Goal: Task Accomplishment & Management: Complete application form

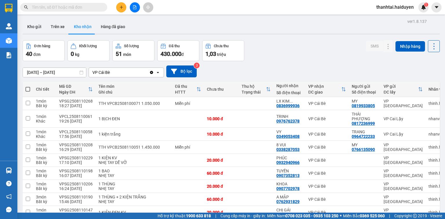
scroll to position [44, 0]
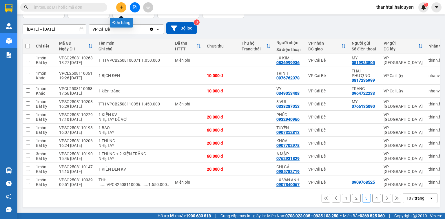
click at [119, 6] on icon "plus" at bounding box center [121, 7] width 4 height 4
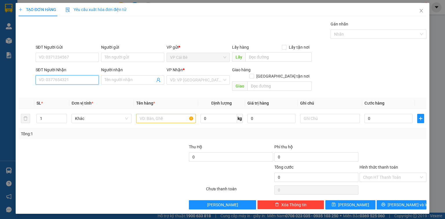
click at [65, 80] on input "SĐT Người Nhận" at bounding box center [67, 79] width 63 height 9
click at [70, 91] on div "0983755265 - THÚY" at bounding box center [67, 91] width 56 height 6
type input "0983755265"
type input "THÚY"
type input "530.000"
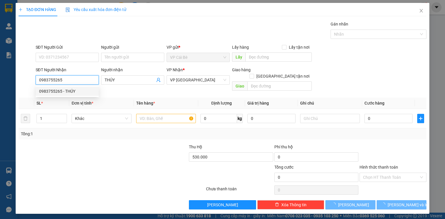
type input "30.000"
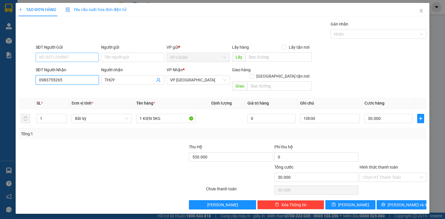
type input "0983755265"
click at [63, 54] on input "SĐT Người Gửi" at bounding box center [67, 57] width 63 height 9
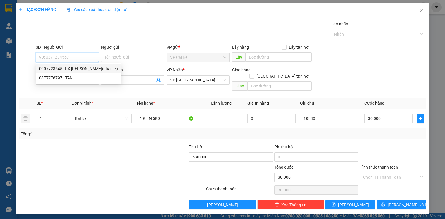
click at [82, 69] on div "0907723545 - LX NGỌC LAN(nhân cl)" at bounding box center [78, 68] width 79 height 6
type input "0907723545"
type input "LX NGỌC LAN(nhân cl)"
type input "QUÁN NGỌC LAN BÀ TỒN"
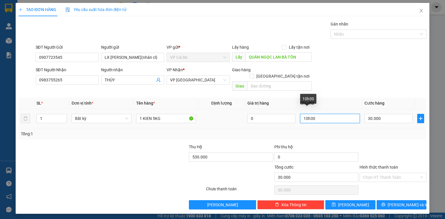
click at [307, 114] on input "10h30" at bounding box center [330, 118] width 60 height 9
type input "1h30"
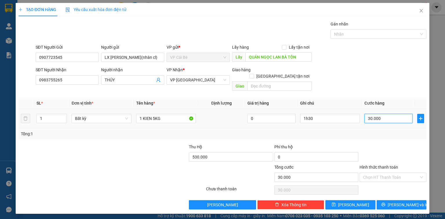
click at [384, 114] on input "30.000" at bounding box center [388, 118] width 48 height 9
type input "2"
type input "20"
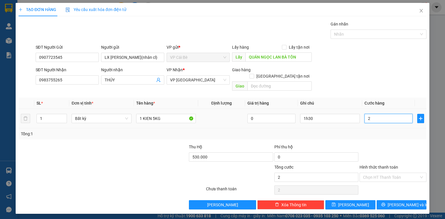
type input "20"
type input "20.000"
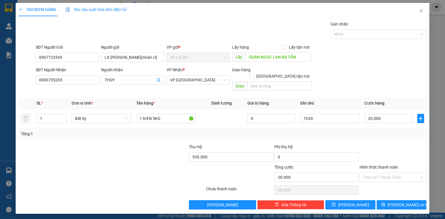
click at [354, 131] on div "Tổng: 1" at bounding box center [222, 134] width 403 height 6
click at [305, 114] on input "1h30" at bounding box center [330, 118] width 60 height 9
type input "15h30"
click at [324, 128] on div "Tổng: 1" at bounding box center [223, 133] width 408 height 11
click at [356, 201] on span "Lưu" at bounding box center [353, 204] width 31 height 6
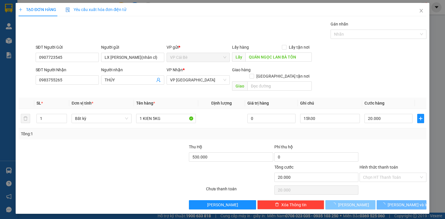
type input "0"
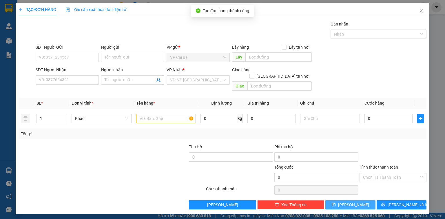
click at [356, 201] on span "Lưu" at bounding box center [353, 204] width 31 height 6
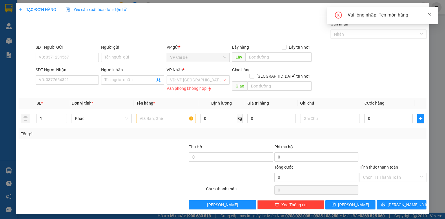
click at [427, 16] on icon "close" at bounding box center [429, 15] width 4 height 4
click at [419, 9] on icon "close" at bounding box center [421, 10] width 5 height 5
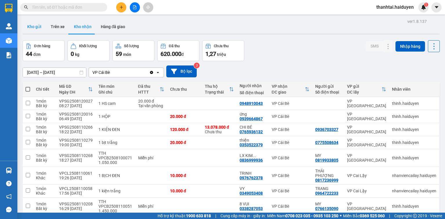
click at [31, 28] on button "Kho gửi" at bounding box center [34, 27] width 23 height 14
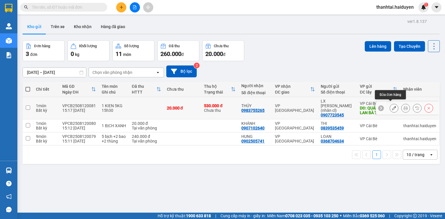
click at [392, 106] on icon at bounding box center [394, 108] width 4 height 4
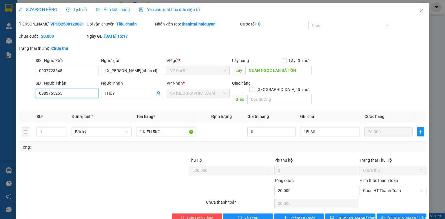
drag, startPoint x: 67, startPoint y: 96, endPoint x: 21, endPoint y: 98, distance: 45.5
click at [21, 98] on div "SĐT Người Nhận 0983755265 0983755265 Người nhận THÚY VP Nhận * VP Sài Gòn Giao …" at bounding box center [222, 93] width 409 height 27
click at [294, 215] on span "Thêm ĐH mới" at bounding box center [302, 218] width 25 height 6
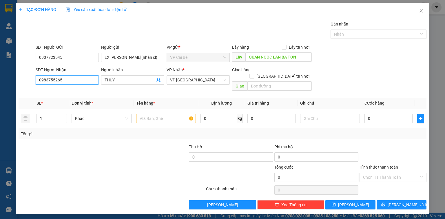
drag, startPoint x: 74, startPoint y: 78, endPoint x: 27, endPoint y: 79, distance: 47.2
click at [27, 79] on div "SĐT Người Nhận 0983755265 0983755265 Người nhận THÚY VP Nhận * VP Sài Gòn Giao …" at bounding box center [222, 80] width 409 height 27
click at [419, 9] on icon "close" at bounding box center [421, 10] width 5 height 5
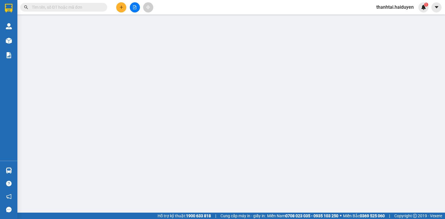
type input "0907723545"
type input "LX NGỌC LAN(nhân cl)"
type input "QUÁN NGỌC LAN BÀ TỒN"
type input "0983755265"
type input "THÚY"
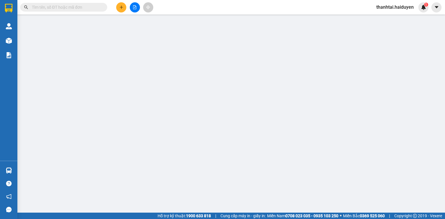
type input "530.000"
type input "20.000"
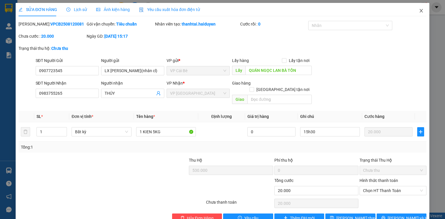
click at [420, 12] on icon "close" at bounding box center [421, 10] width 3 height 3
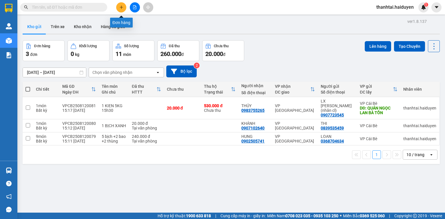
click at [122, 5] on icon "plus" at bounding box center [121, 7] width 4 height 4
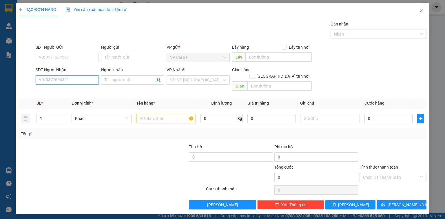
click at [61, 79] on input "SĐT Người Nhận" at bounding box center [67, 79] width 63 height 9
paste input "0983755265"
type input "0983755265"
click at [74, 91] on div "0983755265 - THÚY" at bounding box center [67, 91] width 56 height 6
type input "THÚY"
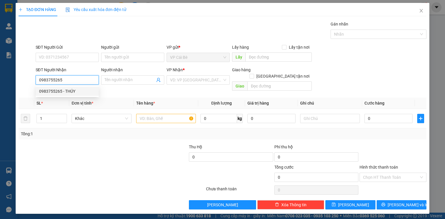
type input "530.000"
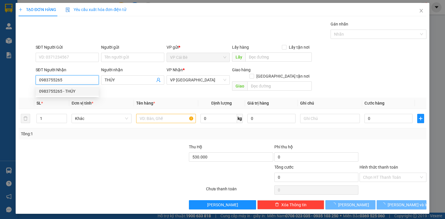
type input "20.000"
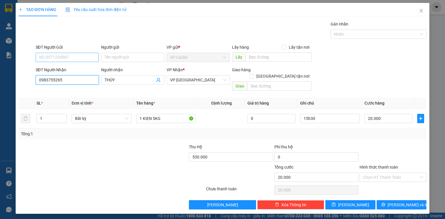
type input "0983755265"
click at [69, 57] on input "SĐT Người Gửi" at bounding box center [67, 57] width 63 height 9
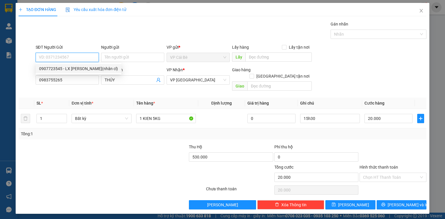
click at [80, 69] on div "0907723545 - LX NGỌC LAN(nhân cl)" at bounding box center [78, 68] width 79 height 6
type input "0907723545"
type input "LX NGỌC LAN(nhân cl)"
type input "QUÁN NGỌC LAN BÀ TỒN"
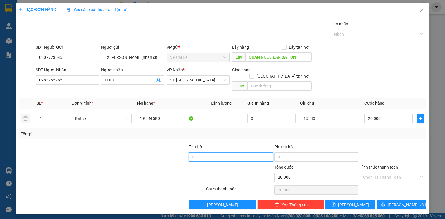
type input "0"
click at [341, 144] on div "Phí thu hộ" at bounding box center [316, 148] width 84 height 9
click at [360, 200] on button "Lưu" at bounding box center [350, 204] width 50 height 9
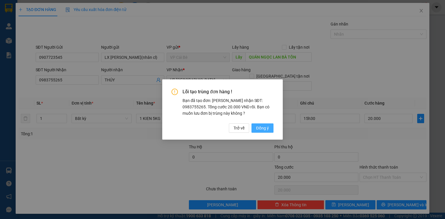
click at [259, 127] on span "Đồng ý" at bounding box center [262, 128] width 13 height 6
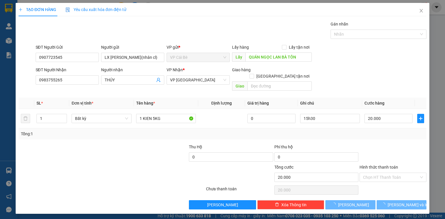
type input "0"
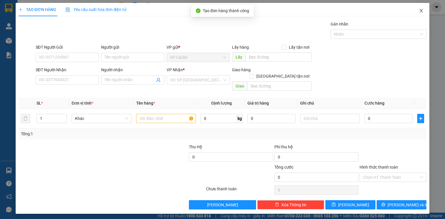
click at [421, 11] on icon "close" at bounding box center [421, 10] width 3 height 3
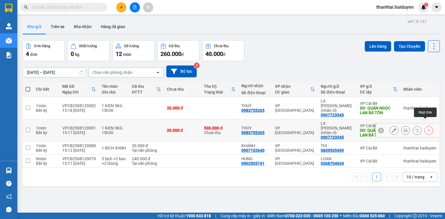
click at [424, 125] on button at bounding box center [428, 130] width 8 height 10
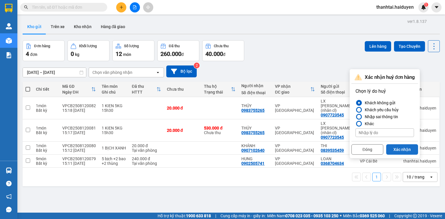
click at [403, 147] on button "Xác nhận" at bounding box center [402, 149] width 32 height 10
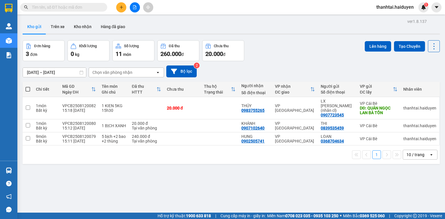
click at [75, 9] on input "text" at bounding box center [66, 7] width 68 height 6
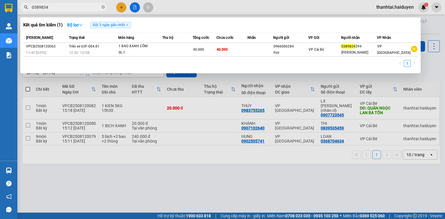
type input "0389834"
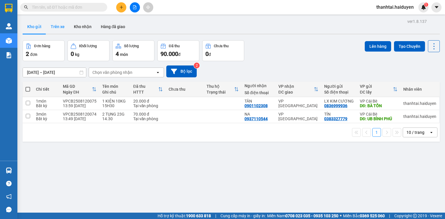
click at [53, 26] on button "Trên xe" at bounding box center [57, 27] width 23 height 14
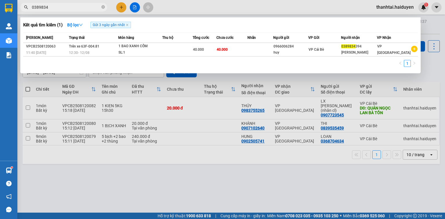
click at [71, 9] on input "0389834" at bounding box center [66, 7] width 68 height 6
type input "0"
type input "0755"
